Goal: Find specific page/section: Find specific page/section

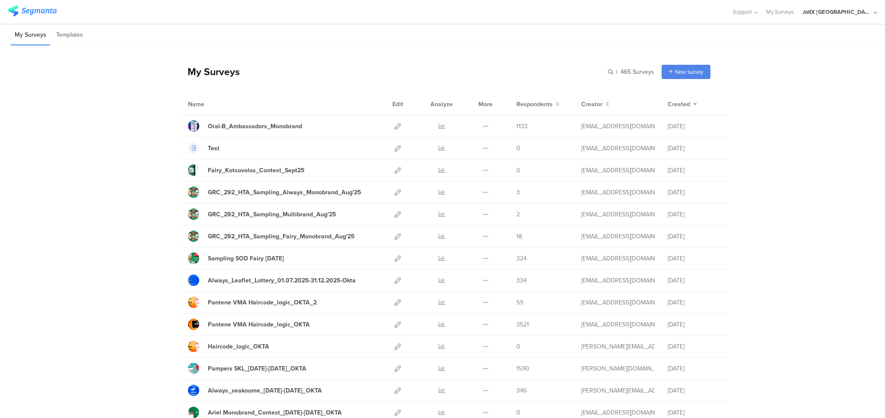
click at [205, 69] on div "My Surveys" at bounding box center [209, 71] width 61 height 15
click at [223, 80] on div "My Surveys | 465 Surveys New survey Start from scratch Choose from templates" at bounding box center [445, 71] width 532 height 35
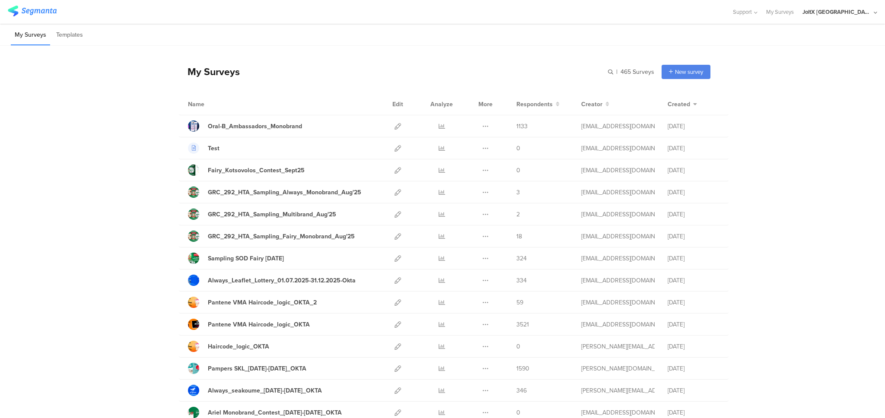
click at [223, 80] on div "My Surveys | 465 Surveys New survey Start from scratch Choose from templates" at bounding box center [445, 71] width 532 height 35
click at [221, 69] on div "My Surveys" at bounding box center [209, 71] width 61 height 15
